Goal: Task Accomplishment & Management: Use online tool/utility

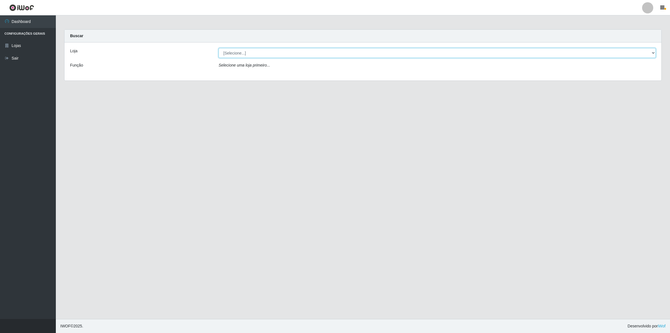
click at [256, 48] on select "[Selecione...] Extrabom - Loja 01 Centro de Distribuição" at bounding box center [437, 53] width 437 height 10
select select "435"
click at [219, 48] on select "[Selecione...] Extrabom - Loja 01 Centro de Distribuição" at bounding box center [437, 53] width 437 height 10
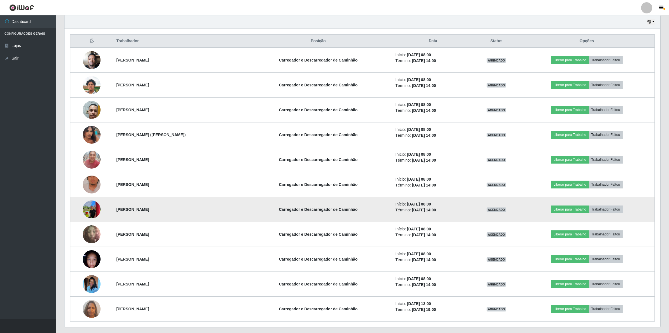
scroll to position [209, 0]
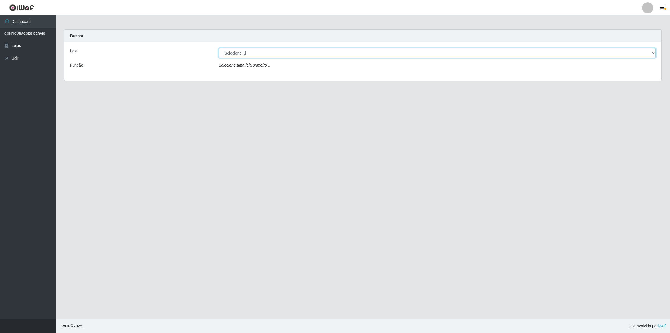
click at [244, 56] on select "[Selecione...] Extrabom - Loja 01 Centro de Distribuição" at bounding box center [437, 53] width 437 height 10
select select "435"
click at [219, 48] on select "[Selecione...] Extrabom - Loja 01 Centro de Distribuição" at bounding box center [437, 53] width 437 height 10
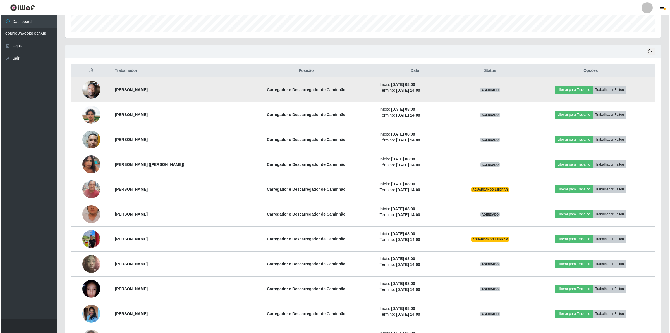
scroll to position [175, 0]
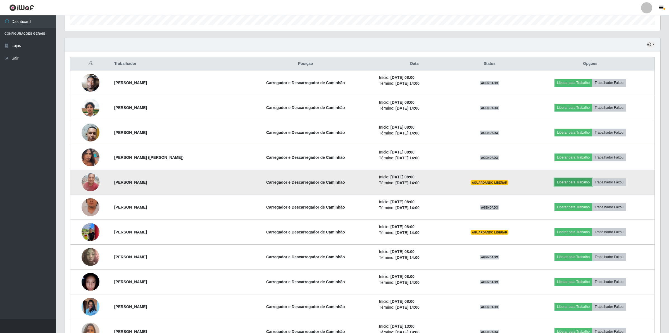
click at [575, 182] on button "Liberar para Trabalho" at bounding box center [573, 182] width 38 height 8
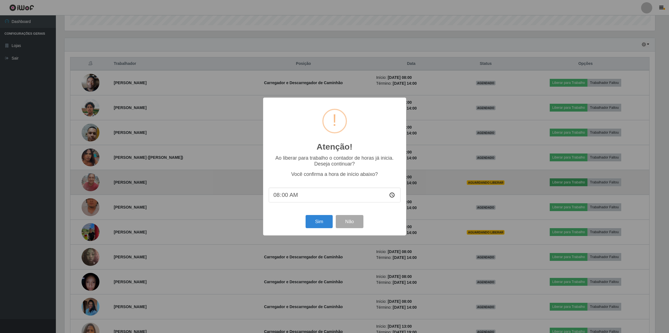
scroll to position [116, 592]
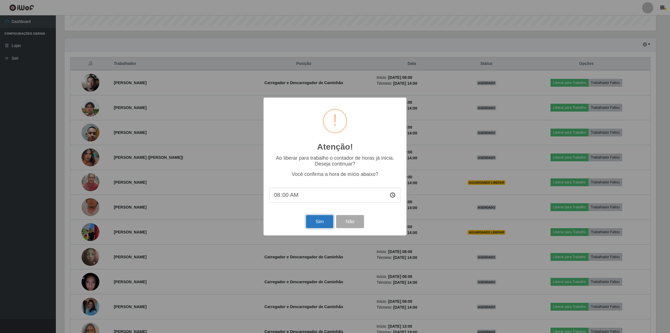
click at [321, 226] on button "Sim" at bounding box center [319, 221] width 27 height 13
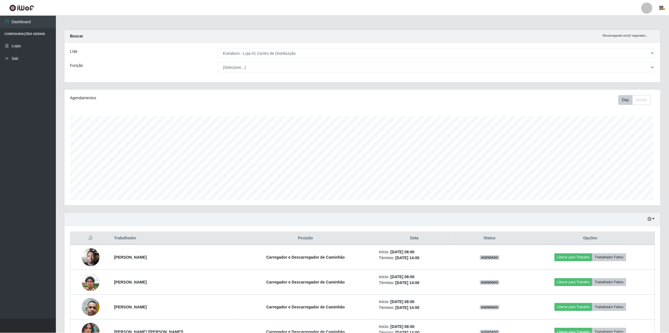
scroll to position [116, 597]
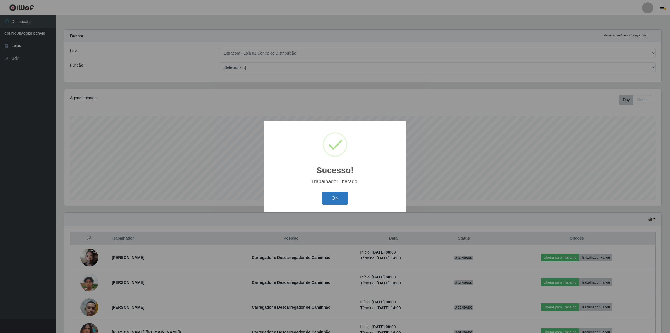
click at [333, 194] on button "OK" at bounding box center [335, 198] width 26 height 13
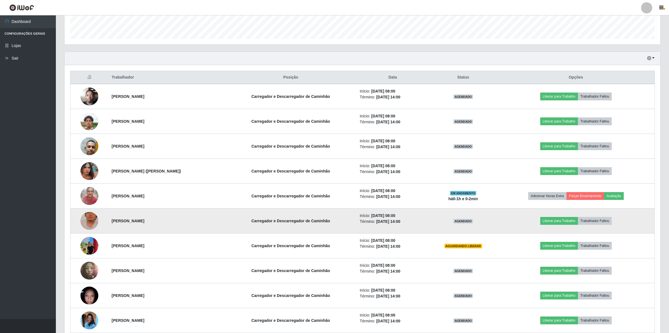
scroll to position [175, 0]
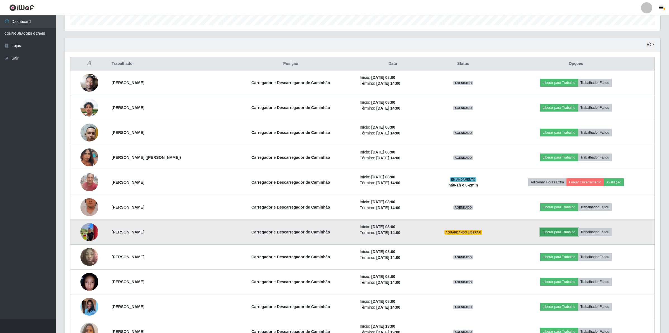
click at [569, 235] on button "Liberar para Trabalho" at bounding box center [559, 232] width 38 height 8
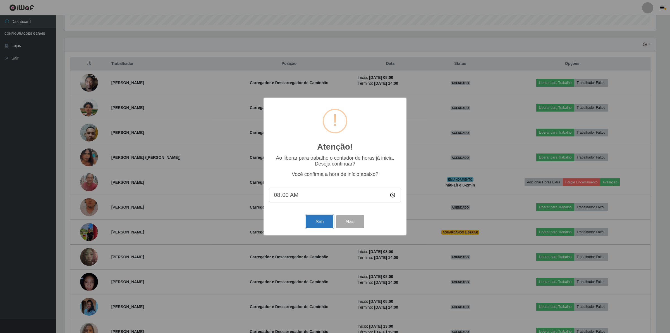
click at [320, 218] on button "Sim" at bounding box center [319, 221] width 27 height 13
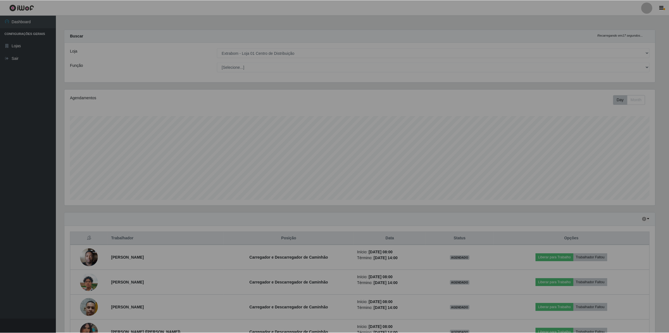
scroll to position [116, 597]
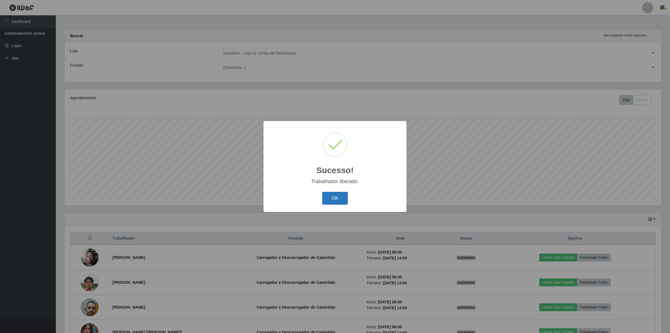
click at [330, 201] on button "OK" at bounding box center [335, 198] width 26 height 13
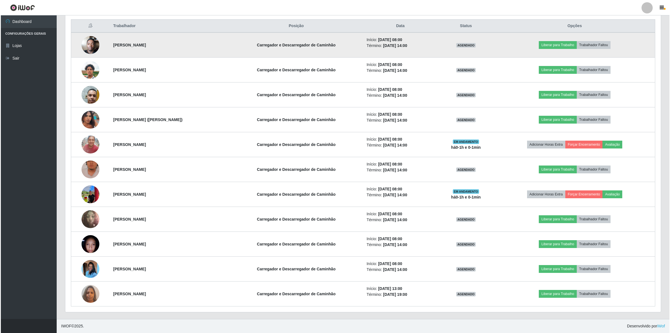
scroll to position [214, 0]
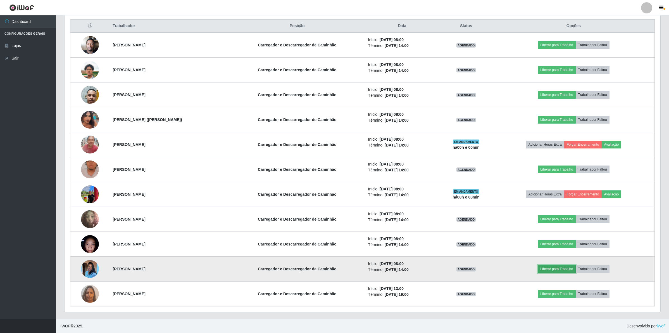
click at [552, 271] on button "Liberar para Trabalho" at bounding box center [557, 269] width 38 height 8
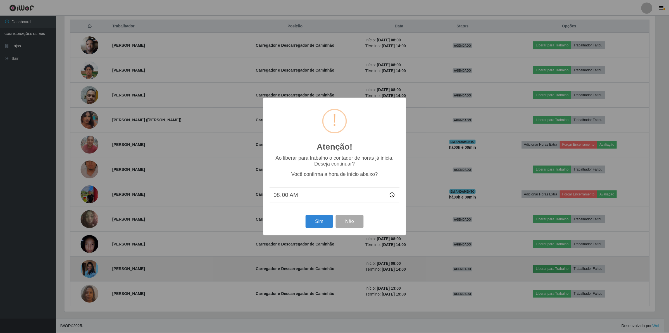
scroll to position [116, 592]
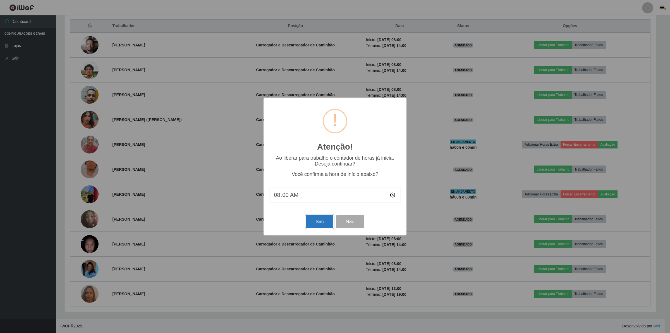
click at [324, 220] on button "Sim" at bounding box center [319, 221] width 27 height 13
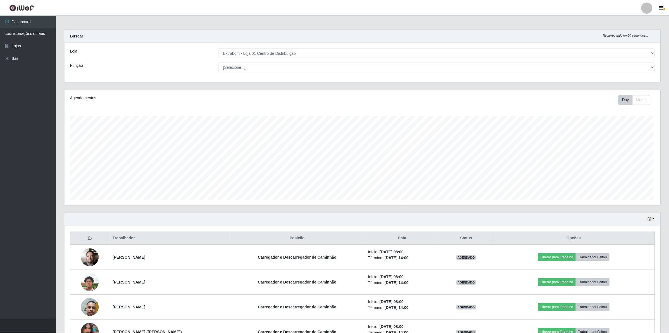
scroll to position [116, 597]
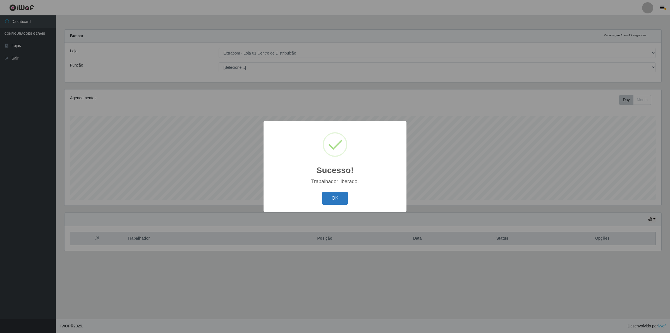
click at [329, 204] on button "OK" at bounding box center [335, 198] width 26 height 13
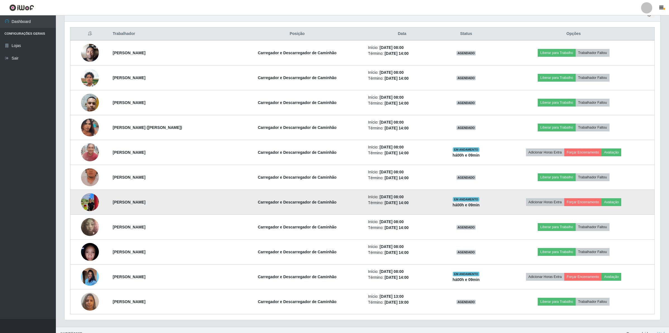
scroll to position [209, 0]
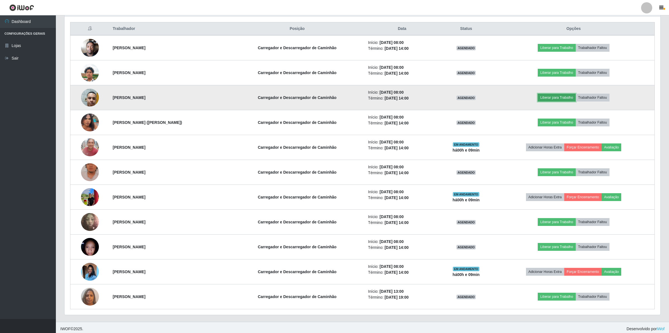
click at [558, 99] on button "Liberar para Trabalho" at bounding box center [557, 98] width 38 height 8
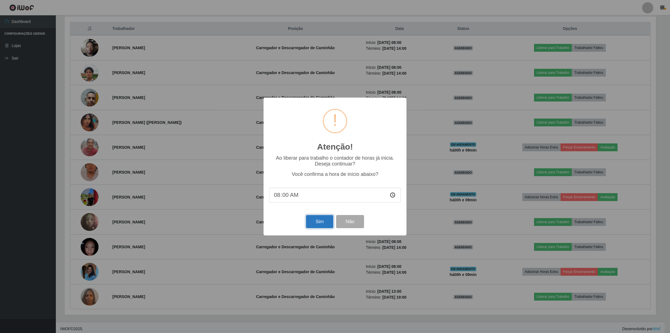
click at [329, 221] on button "Sim" at bounding box center [319, 221] width 27 height 13
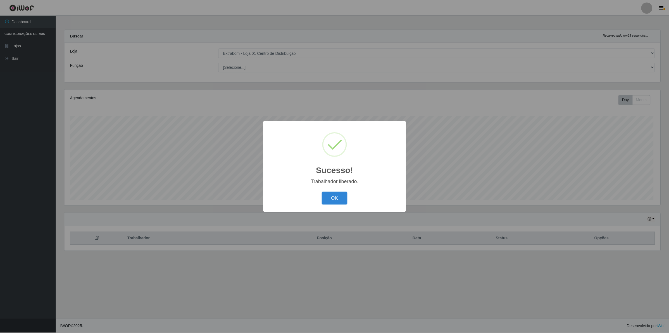
scroll to position [116, 597]
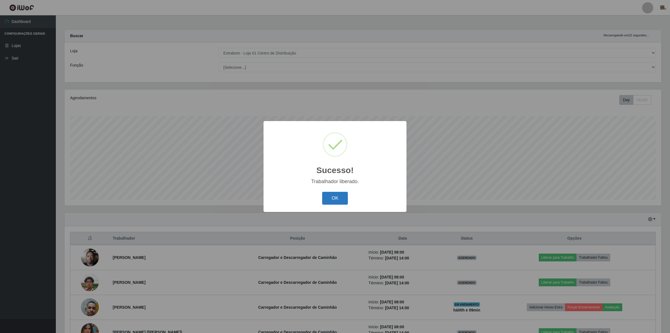
click at [324, 194] on button "OK" at bounding box center [335, 198] width 26 height 13
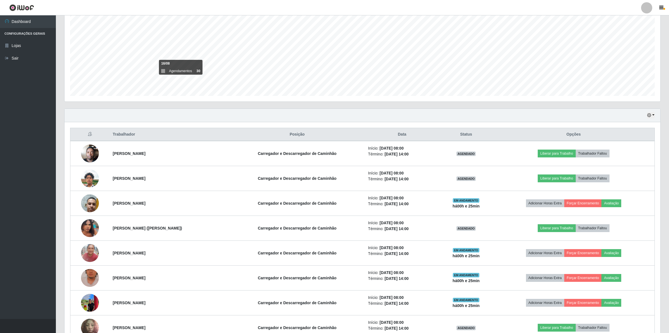
scroll to position [175, 0]
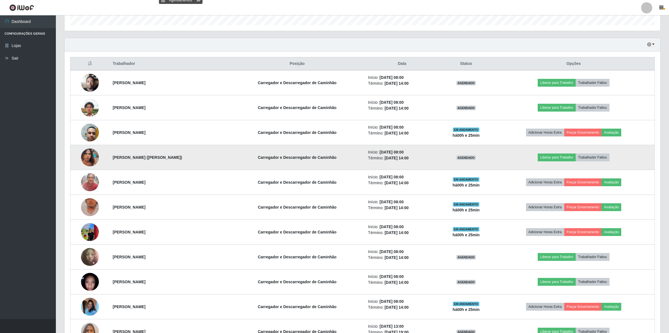
click at [89, 156] on img at bounding box center [90, 157] width 18 height 30
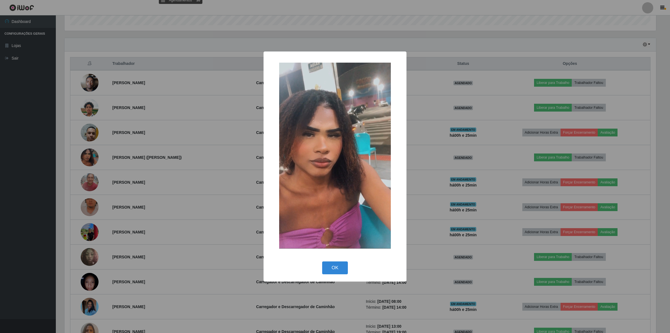
click at [234, 176] on div "× OK Cancel" at bounding box center [335, 166] width 670 height 333
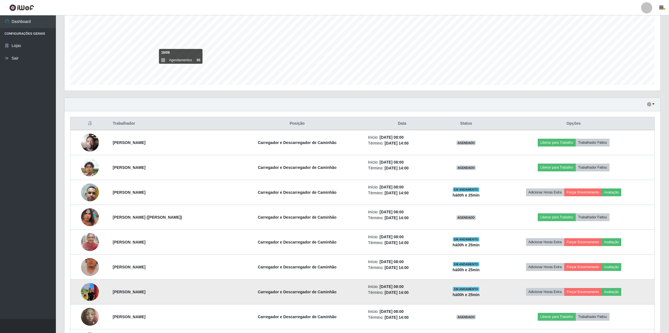
scroll to position [109, 0]
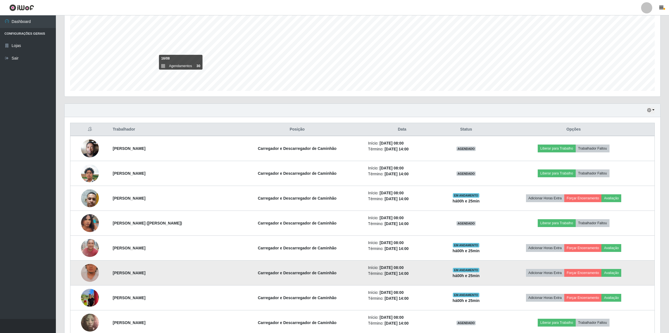
click at [90, 270] on img at bounding box center [90, 273] width 18 height 32
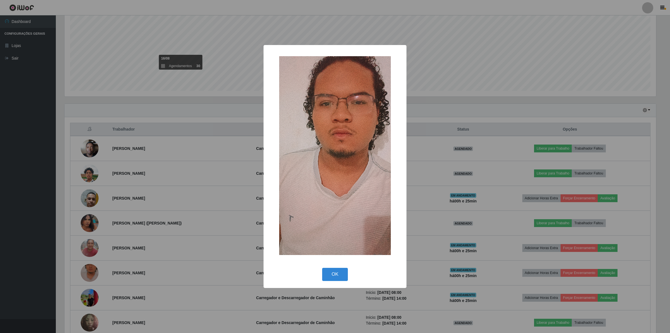
click at [204, 281] on div "× OK Cancel" at bounding box center [335, 166] width 670 height 333
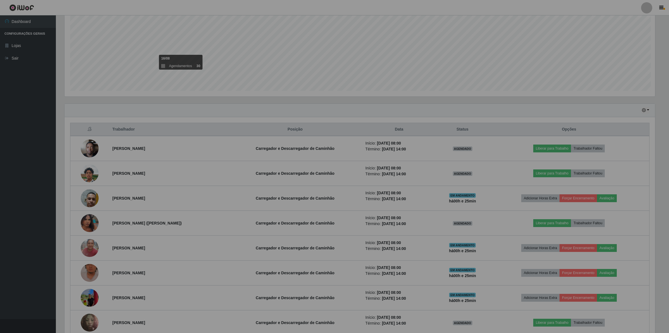
scroll to position [116, 595]
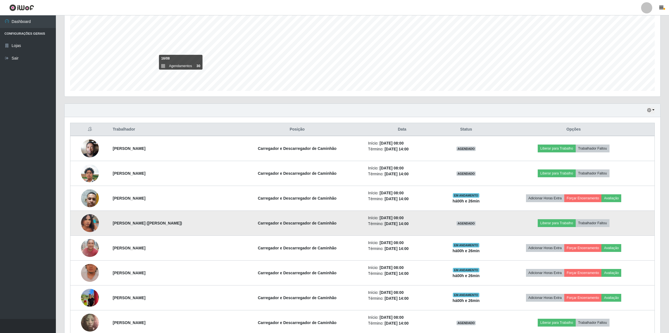
click at [87, 218] on img at bounding box center [90, 223] width 18 height 30
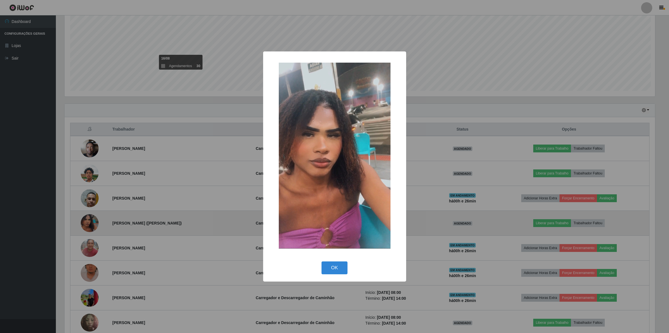
scroll to position [116, 592]
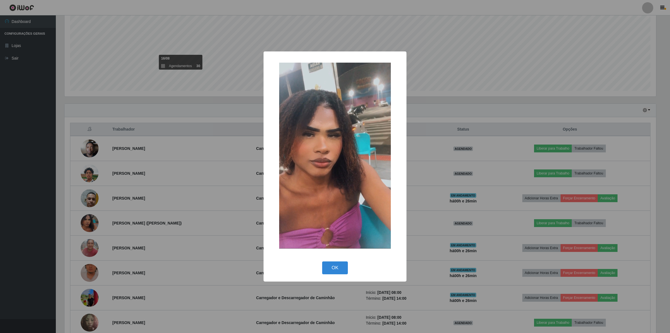
click at [172, 229] on div "× OK Cancel" at bounding box center [335, 166] width 670 height 333
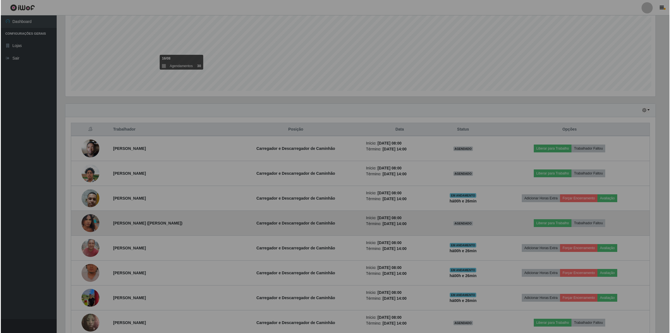
scroll to position [116, 595]
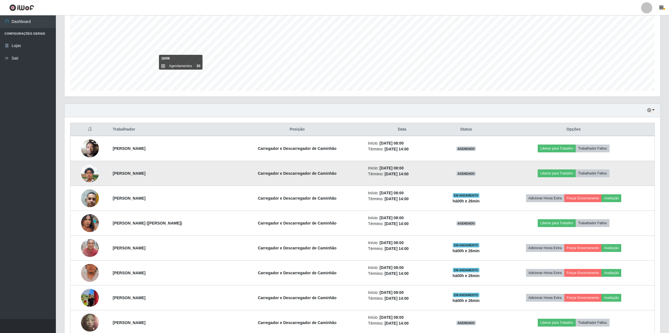
click at [85, 174] on img at bounding box center [90, 173] width 18 height 32
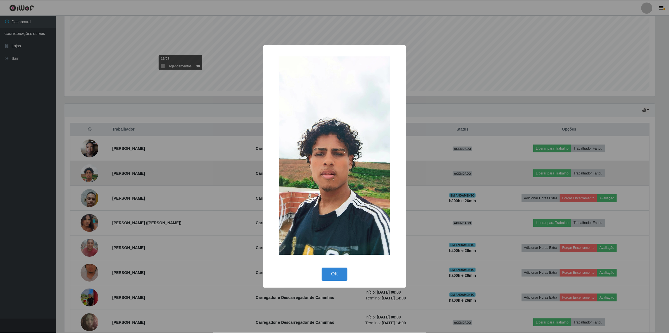
scroll to position [116, 592]
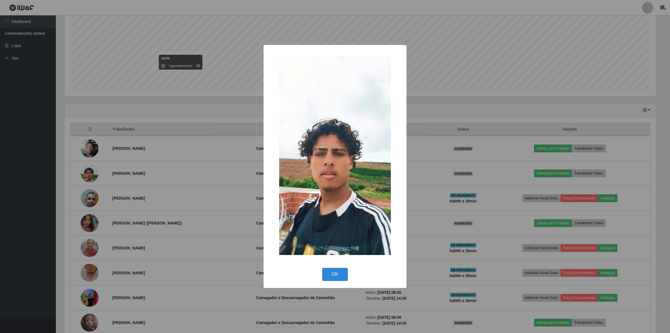
click at [182, 181] on div "× OK Cancel" at bounding box center [335, 166] width 670 height 333
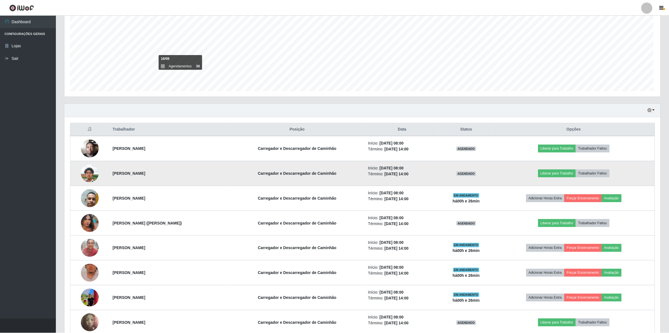
scroll to position [116, 595]
